Goal: Information Seeking & Learning: Learn about a topic

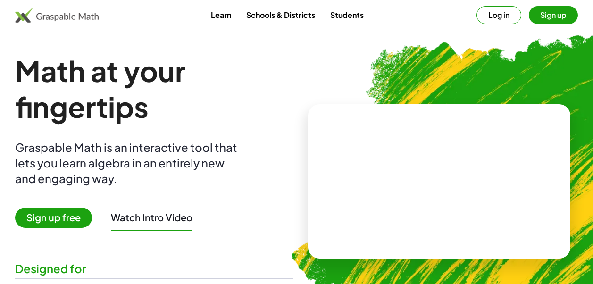
click at [486, 16] on button "Log in" at bounding box center [499, 15] width 45 height 18
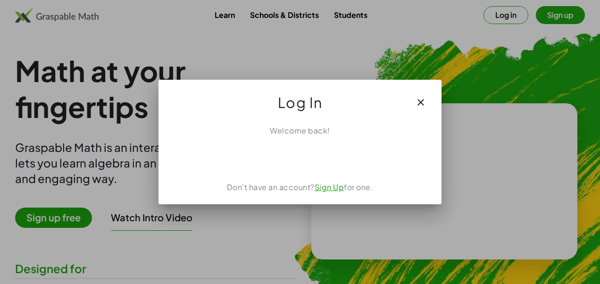
click at [162, 264] on div at bounding box center [300, 142] width 600 height 284
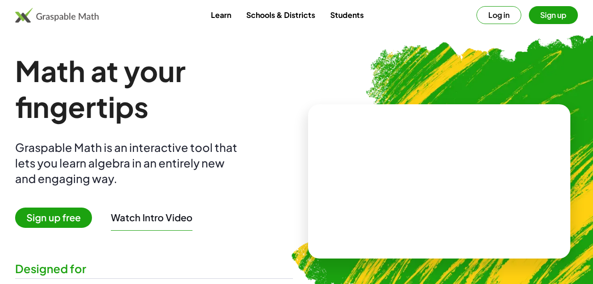
click at [493, 13] on button "Log in" at bounding box center [499, 15] width 45 height 18
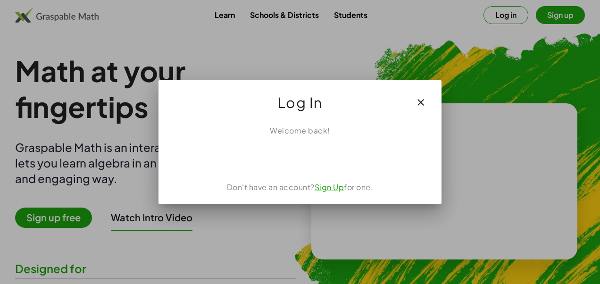
click at [433, 127] on div "Welcome back! Don't have an account? Sign Up for one." at bounding box center [300, 161] width 283 height 87
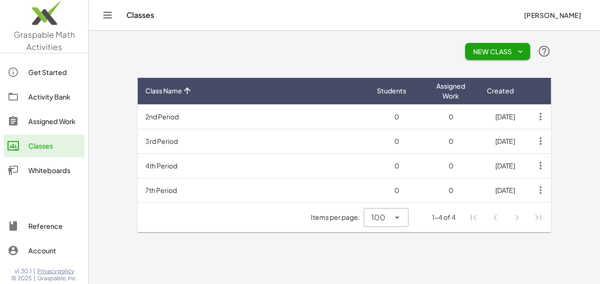
click at [51, 75] on div "Get Started" at bounding box center [54, 72] width 52 height 11
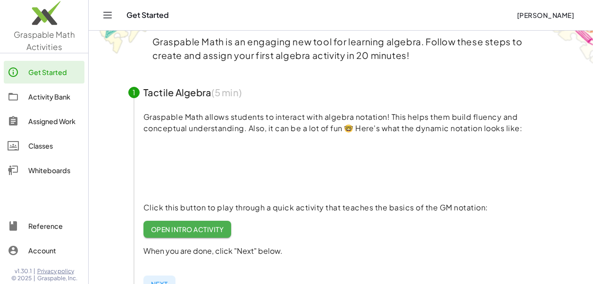
scroll to position [56, 0]
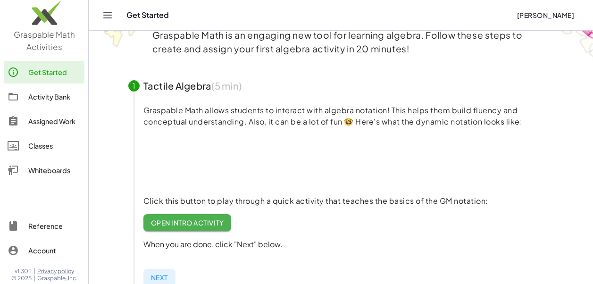
click at [188, 223] on span "Open Intro Activity" at bounding box center [187, 223] width 73 height 8
click at [53, 97] on div "Activity Bank" at bounding box center [54, 96] width 52 height 11
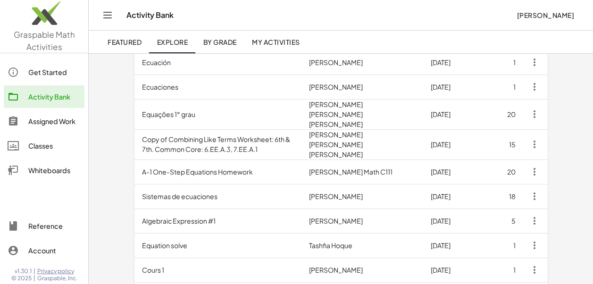
scroll to position [121, 0]
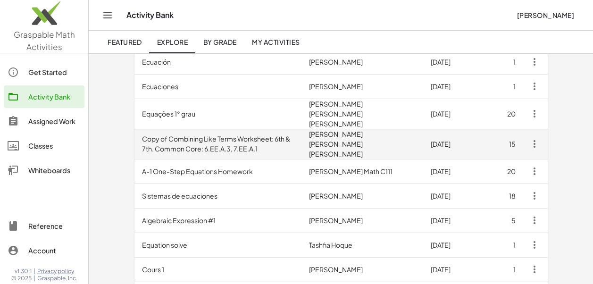
click at [255, 136] on td "Copy of Combining Like Terms Worksheet: 6th & 7th. Common Core: 6.EE.A.3, 7.EE.…" at bounding box center [219, 144] width 168 height 30
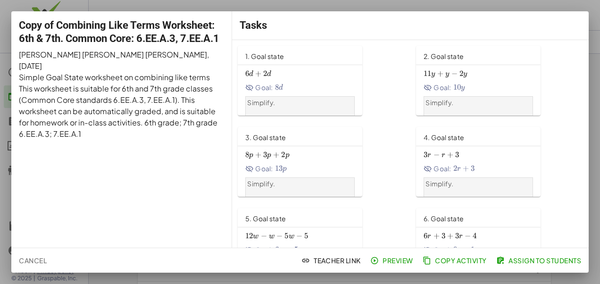
click at [394, 262] on span "Preview" at bounding box center [392, 260] width 41 height 8
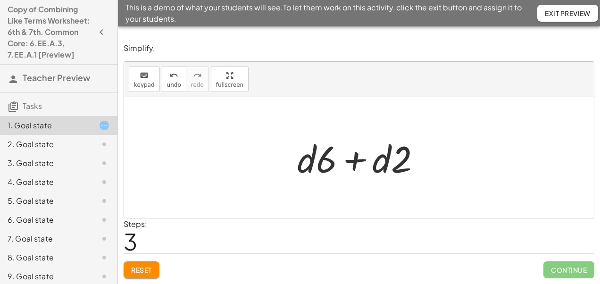
click at [50, 207] on div "5. Goal state" at bounding box center [46, 200] width 76 height 11
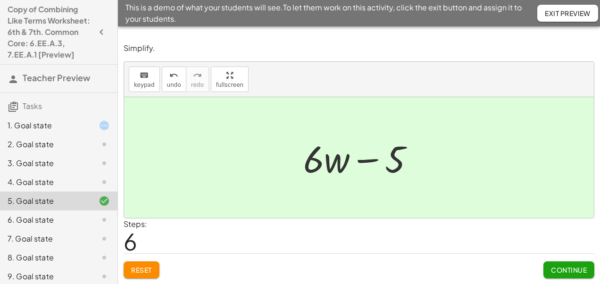
click at [60, 245] on div "7. Goal state" at bounding box center [46, 238] width 76 height 11
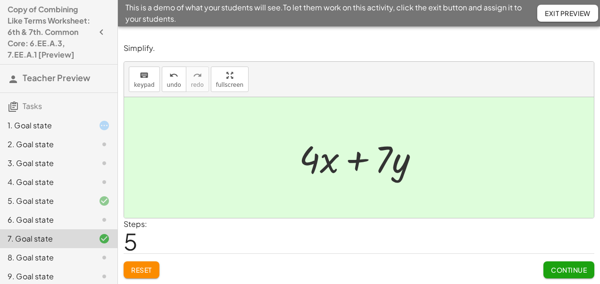
click at [60, 263] on div "8. Goal state" at bounding box center [46, 257] width 76 height 11
